Goal: Task Accomplishment & Management: Manage account settings

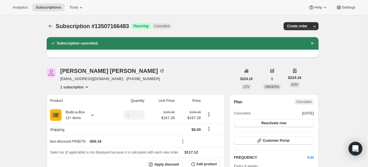
click at [57, 7] on span "Subscriptions" at bounding box center [48, 7] width 25 height 5
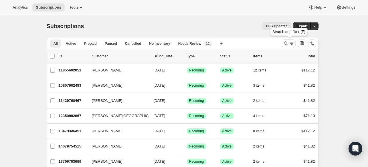
click at [286, 42] on icon "Search and filter results" at bounding box center [286, 44] width 4 height 4
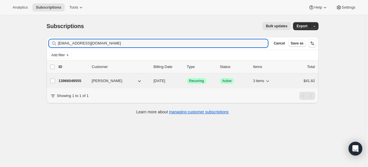
type input "[EMAIL_ADDRESS][DOMAIN_NAME]"
click at [81, 81] on p "13966049555" at bounding box center [73, 81] width 29 height 6
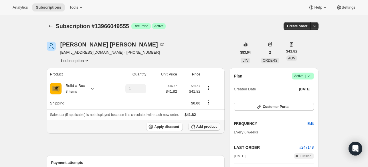
click at [212, 126] on span "Add product" at bounding box center [206, 126] width 20 height 5
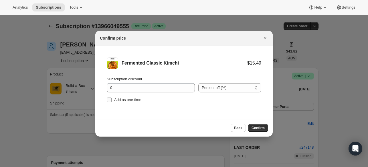
click at [135, 97] on span "Add as one-time" at bounding box center [127, 99] width 27 height 4
click at [112, 97] on input "Add as one-time" at bounding box center [109, 99] width 5 height 5
checkbox input "true"
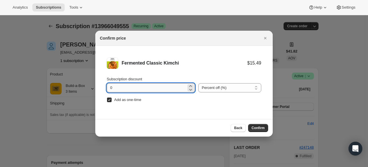
click at [145, 88] on input "0" at bounding box center [147, 87] width 80 height 9
type input "10"
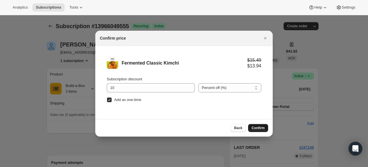
click at [260, 129] on span "Confirm" at bounding box center [258, 127] width 13 height 5
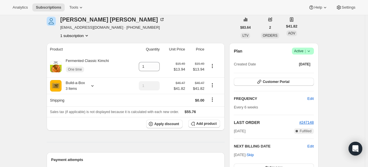
scroll to position [86, 0]
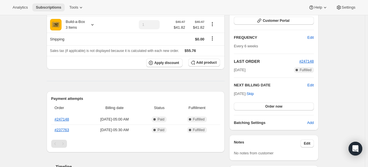
click at [59, 9] on span "Subscriptions" at bounding box center [48, 7] width 25 height 5
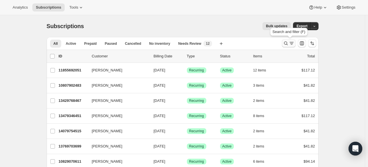
click at [286, 41] on icon "Search and filter results" at bounding box center [286, 43] width 6 height 6
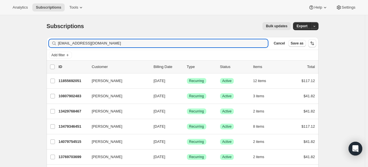
type input "[EMAIL_ADDRESS][DOMAIN_NAME]"
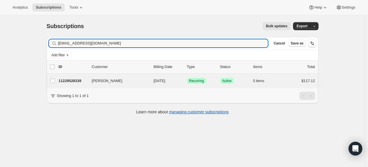
click at [77, 84] on div "[PERSON_NAME] 11229528339 [PERSON_NAME] [DATE] Success Recurring Success Active…" at bounding box center [183, 80] width 272 height 15
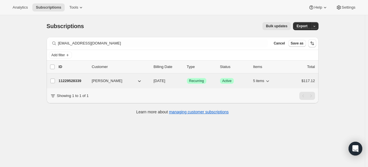
click at [79, 82] on p "11229528339" at bounding box center [73, 81] width 29 height 6
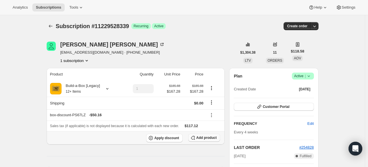
click at [198, 139] on button "Add product" at bounding box center [204, 137] width 32 height 8
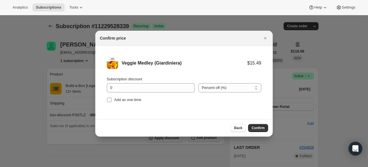
click at [114, 99] on span "Add as one-time" at bounding box center [127, 99] width 27 height 4
click at [112, 99] on input "Add as one-time" at bounding box center [109, 99] width 5 height 5
checkbox input "true"
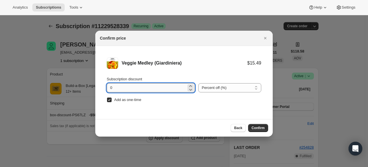
click at [119, 89] on input "0" at bounding box center [147, 87] width 80 height 9
type input "100"
click at [261, 127] on span "Confirm" at bounding box center [258, 127] width 13 height 5
